Goal: Task Accomplishment & Management: Manage account settings

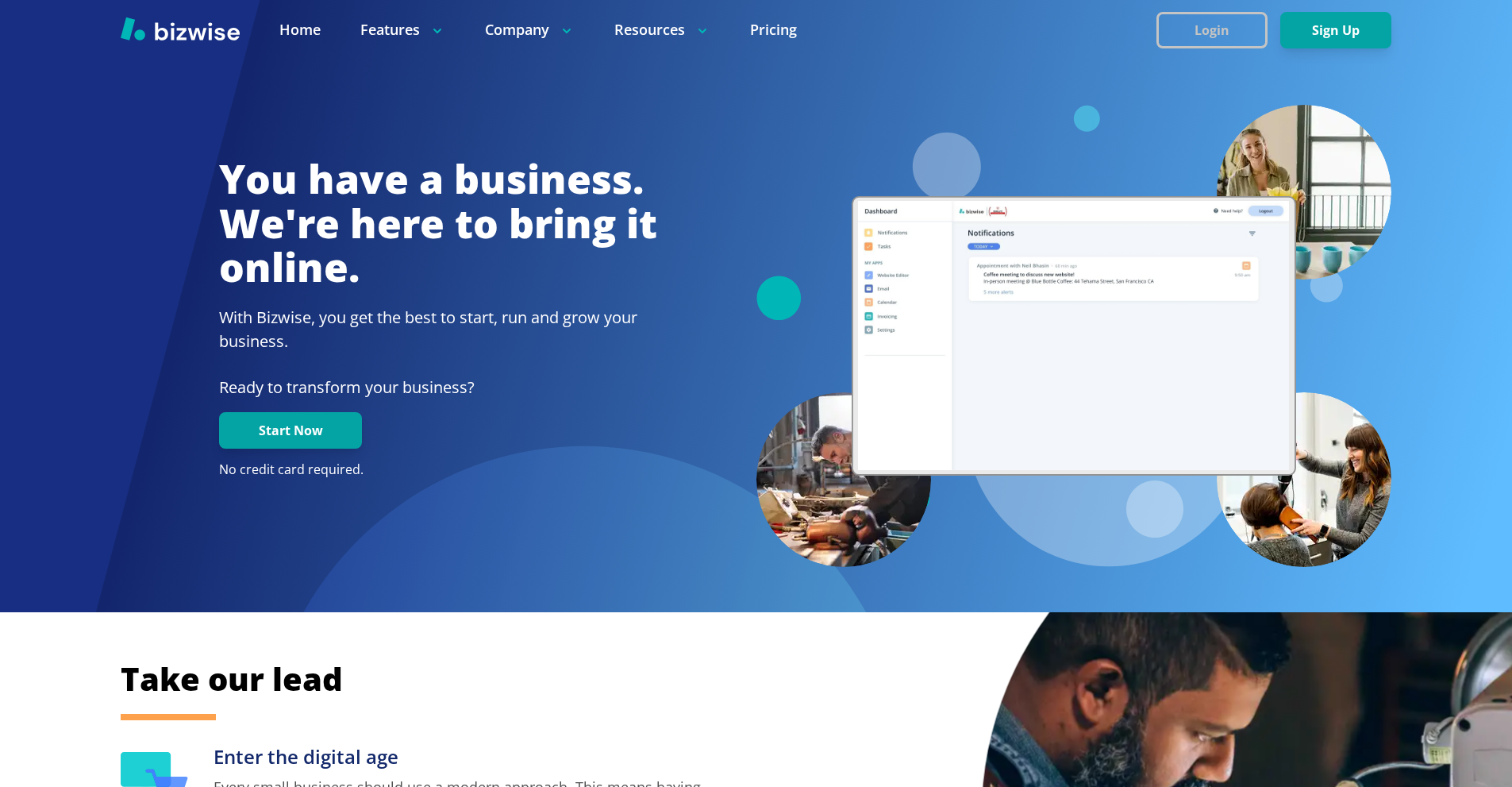
click at [1186, 40] on button "Login" at bounding box center [1212, 30] width 111 height 37
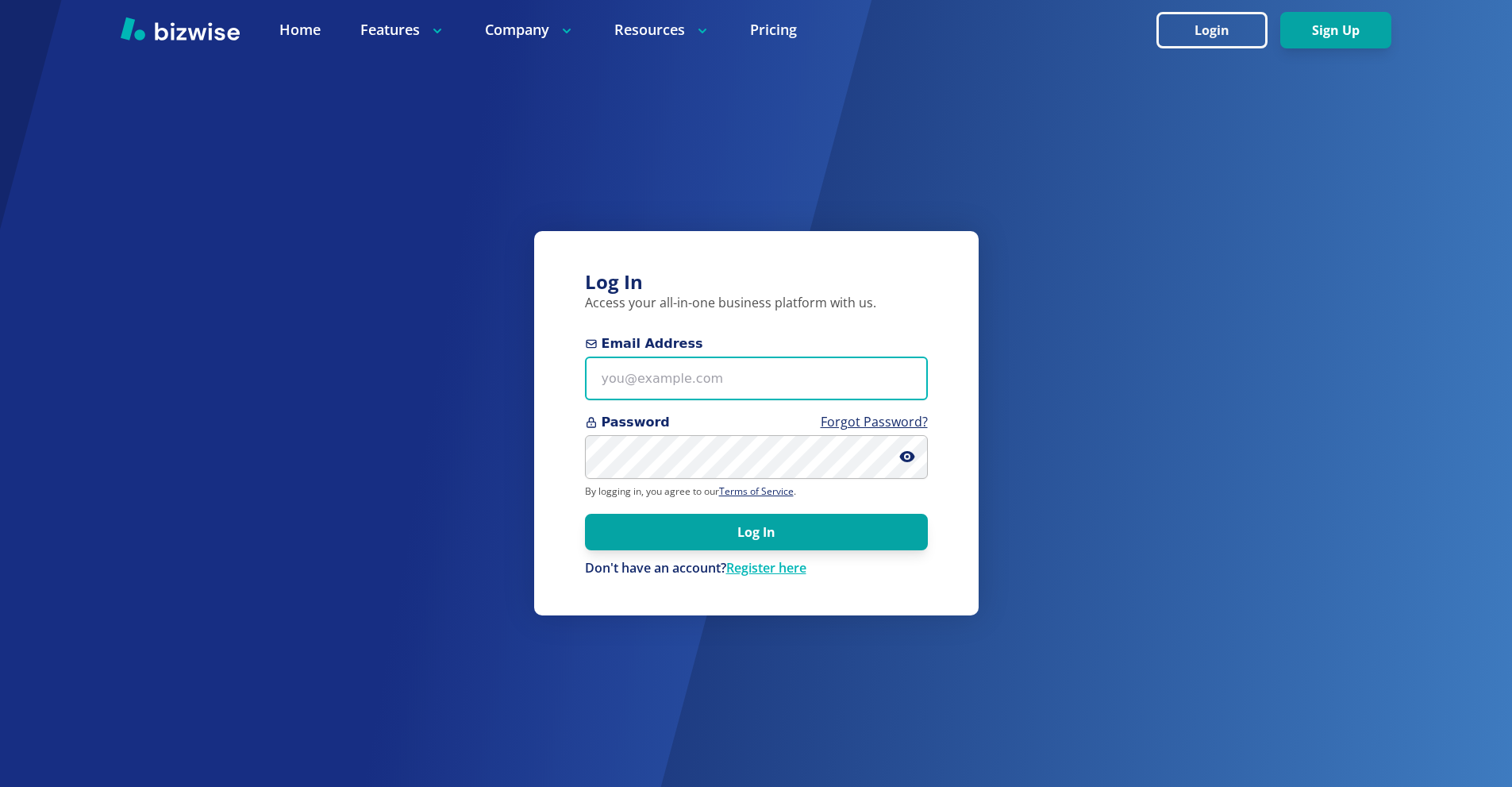
click at [709, 379] on input "Email Address" at bounding box center [756, 378] width 343 height 44
paste input "[EMAIL_ADDRESS][DOMAIN_NAME]"
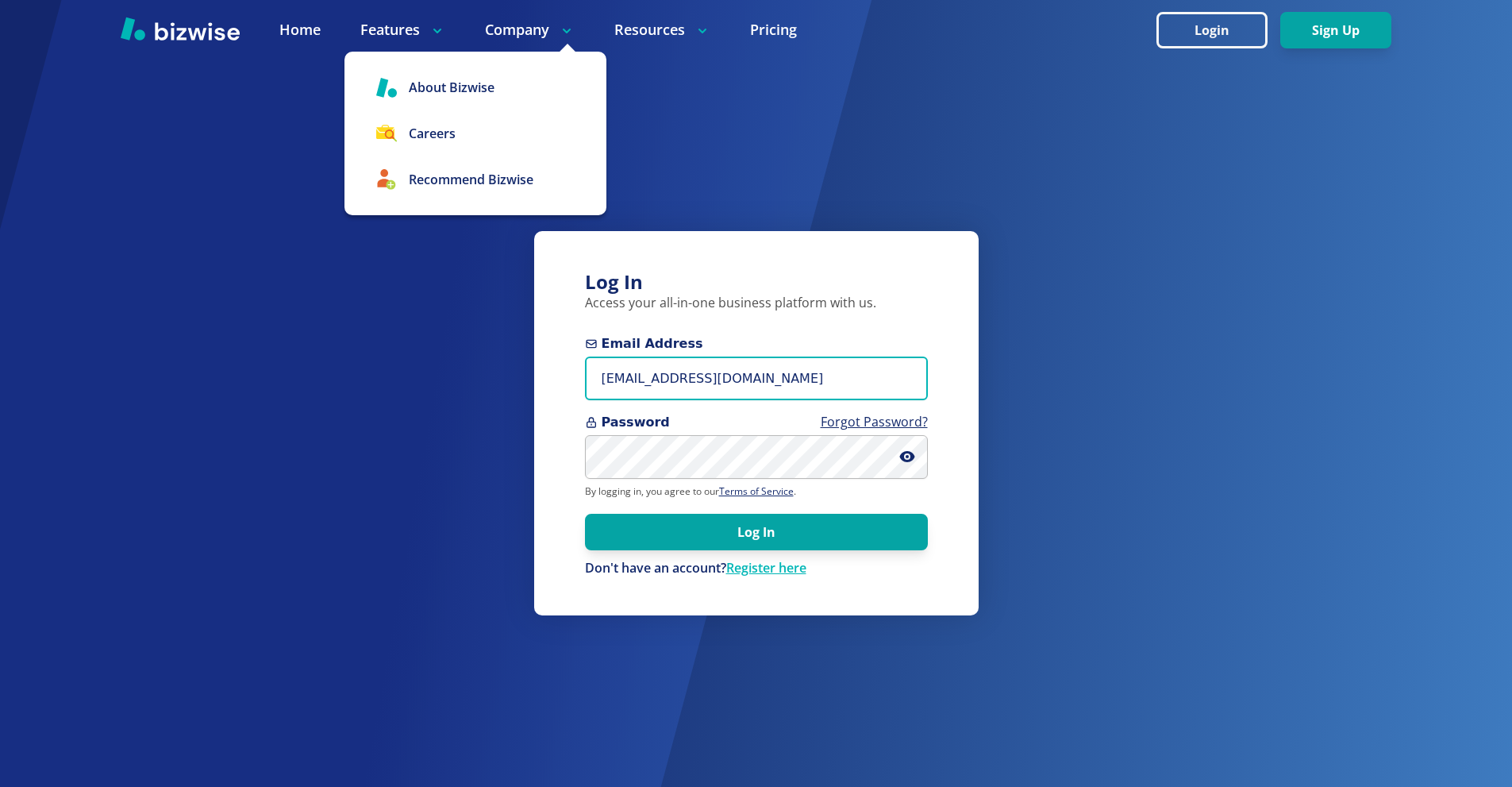
type input "[EMAIL_ADDRESS][DOMAIN_NAME]"
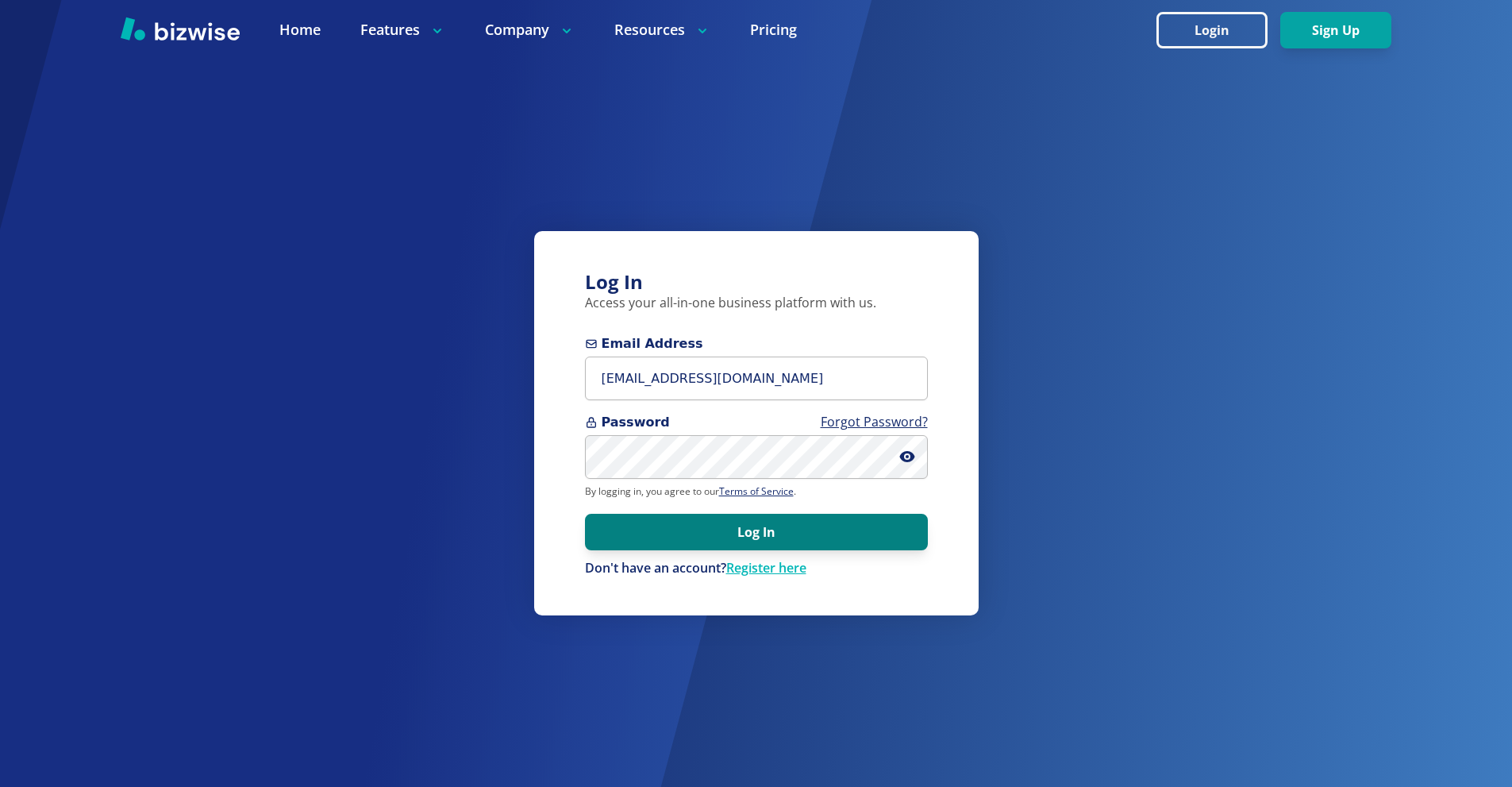
click at [738, 538] on button "Log In" at bounding box center [756, 532] width 343 height 37
